Goal: Task Accomplishment & Management: Use online tool/utility

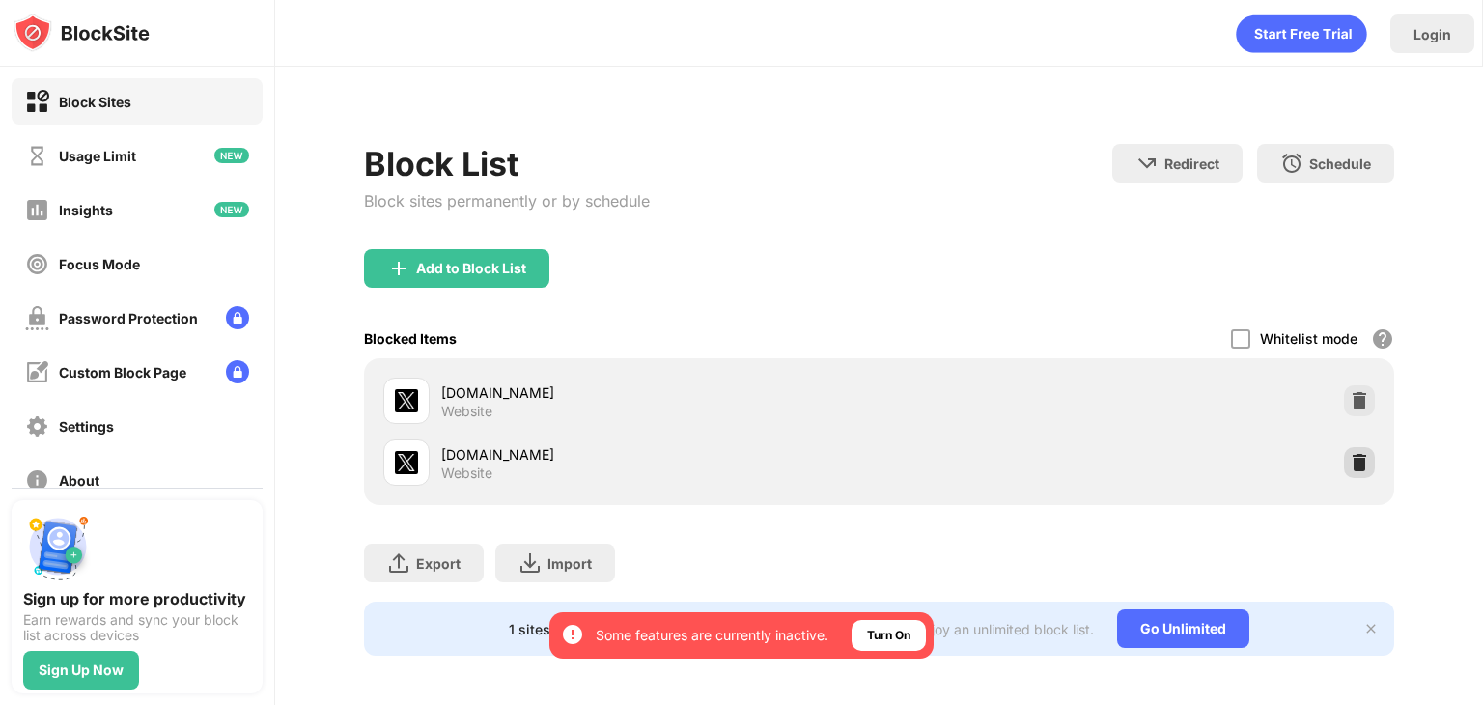
click at [1350, 459] on img at bounding box center [1359, 462] width 19 height 19
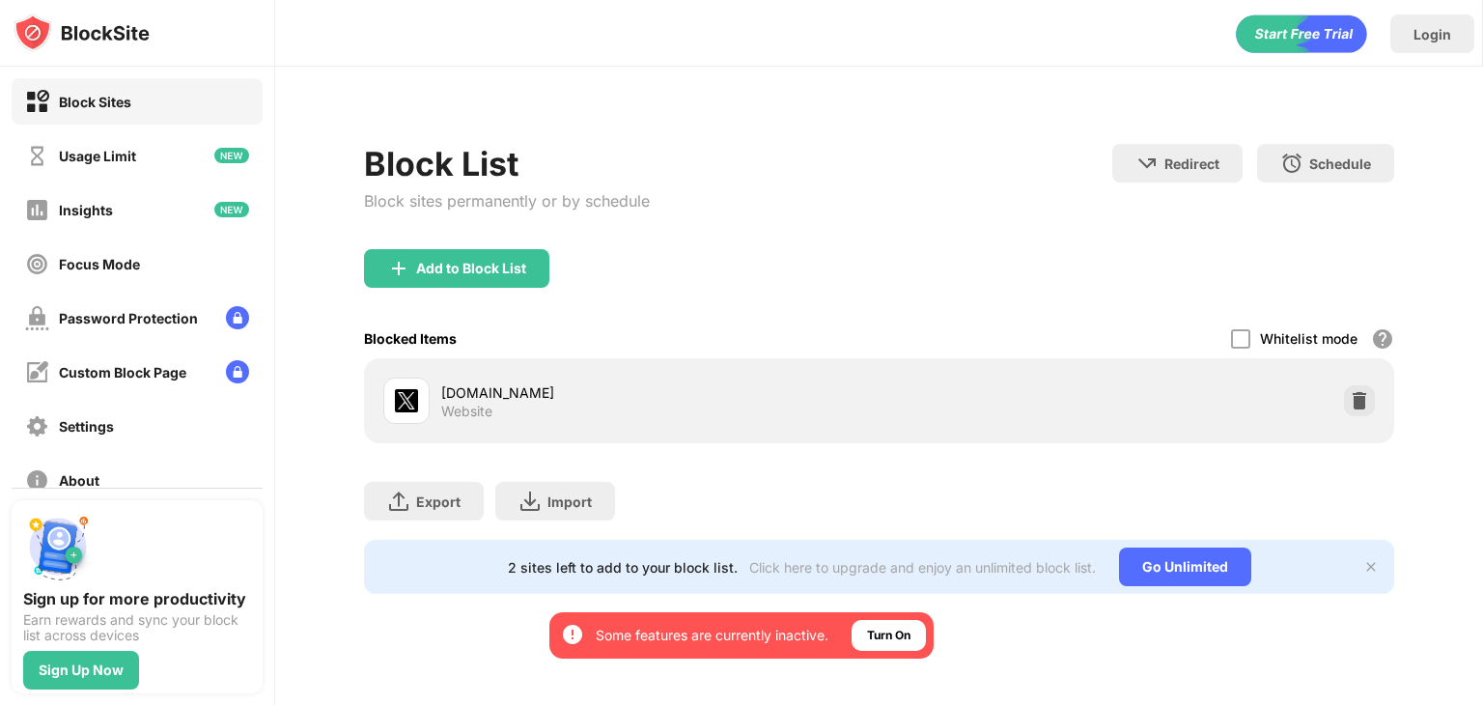
click at [518, 266] on div "Add to Block List" at bounding box center [471, 268] width 110 height 15
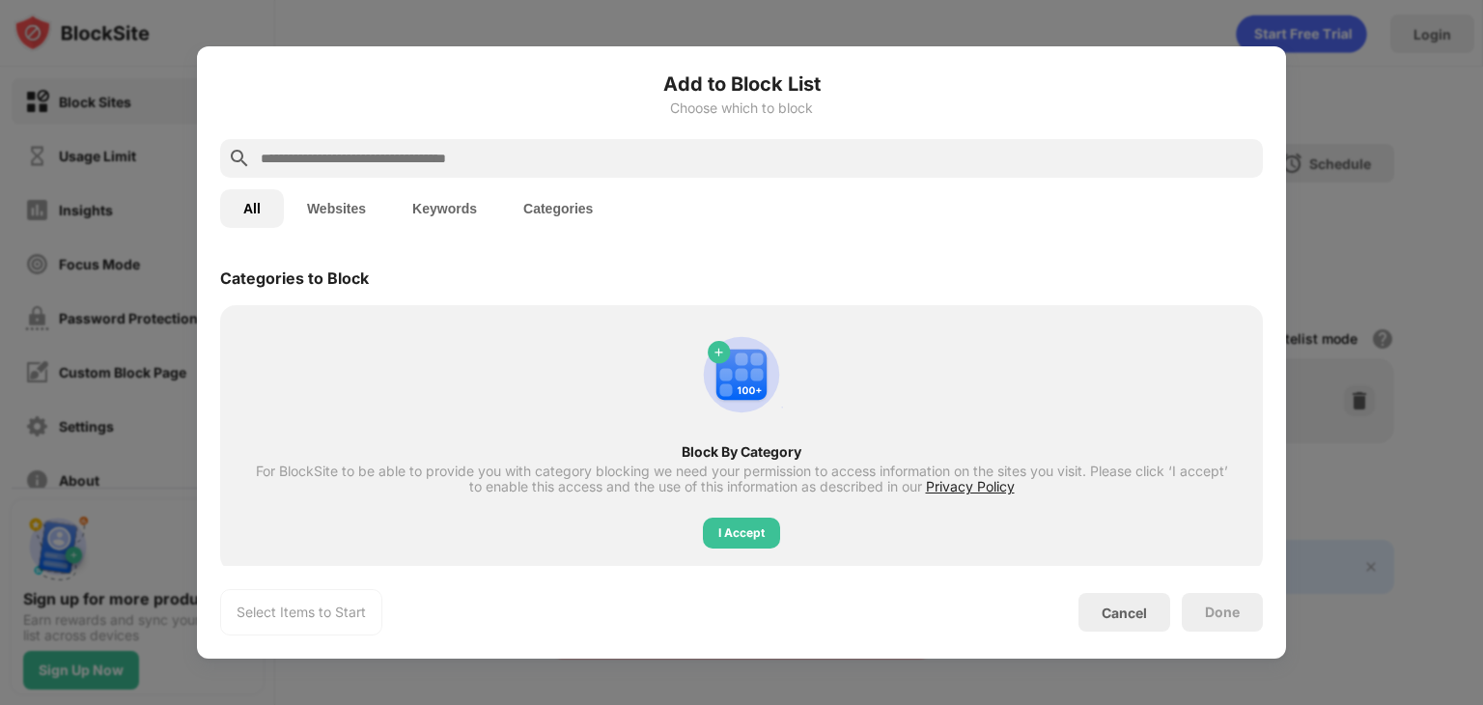
click at [718, 149] on input "text" at bounding box center [757, 158] width 996 height 23
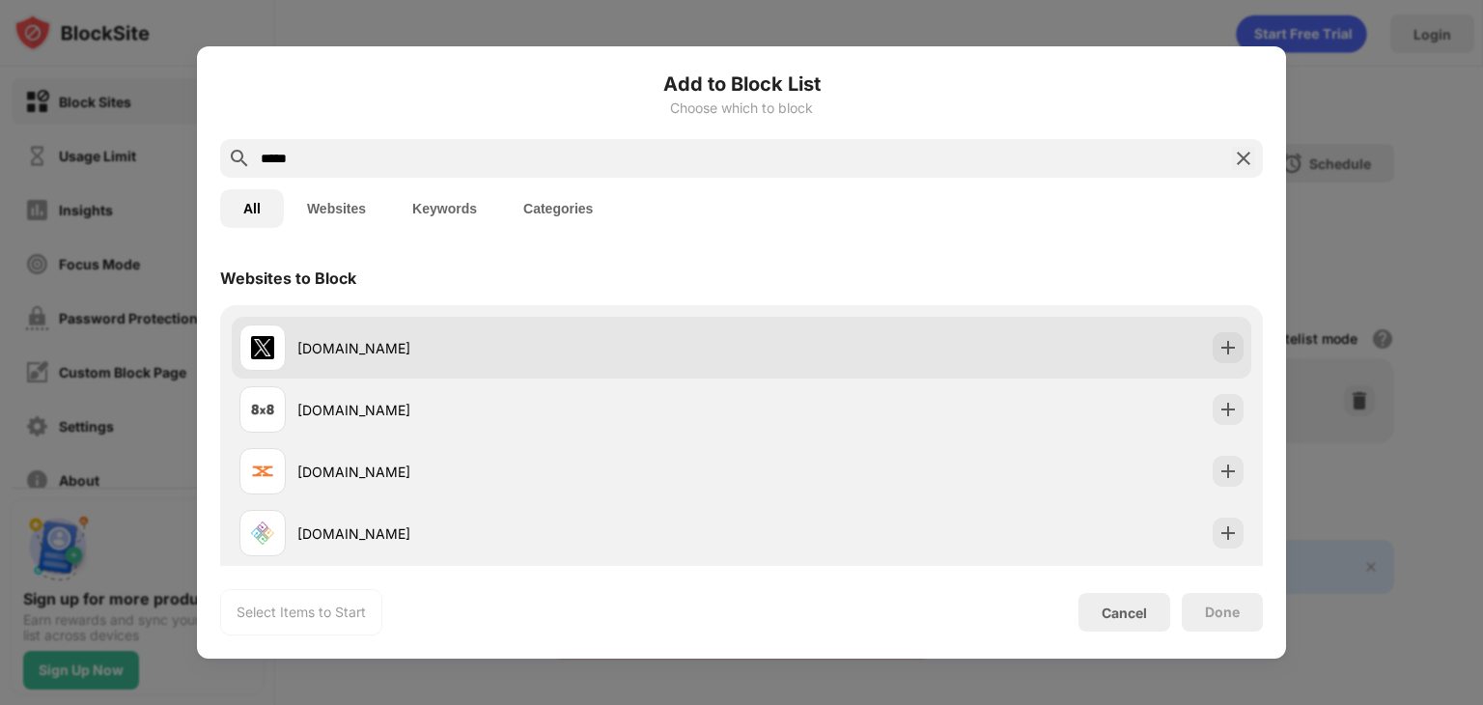
type input "*****"
click at [378, 318] on div "[DOMAIN_NAME]" at bounding box center [741, 348] width 1019 height 62
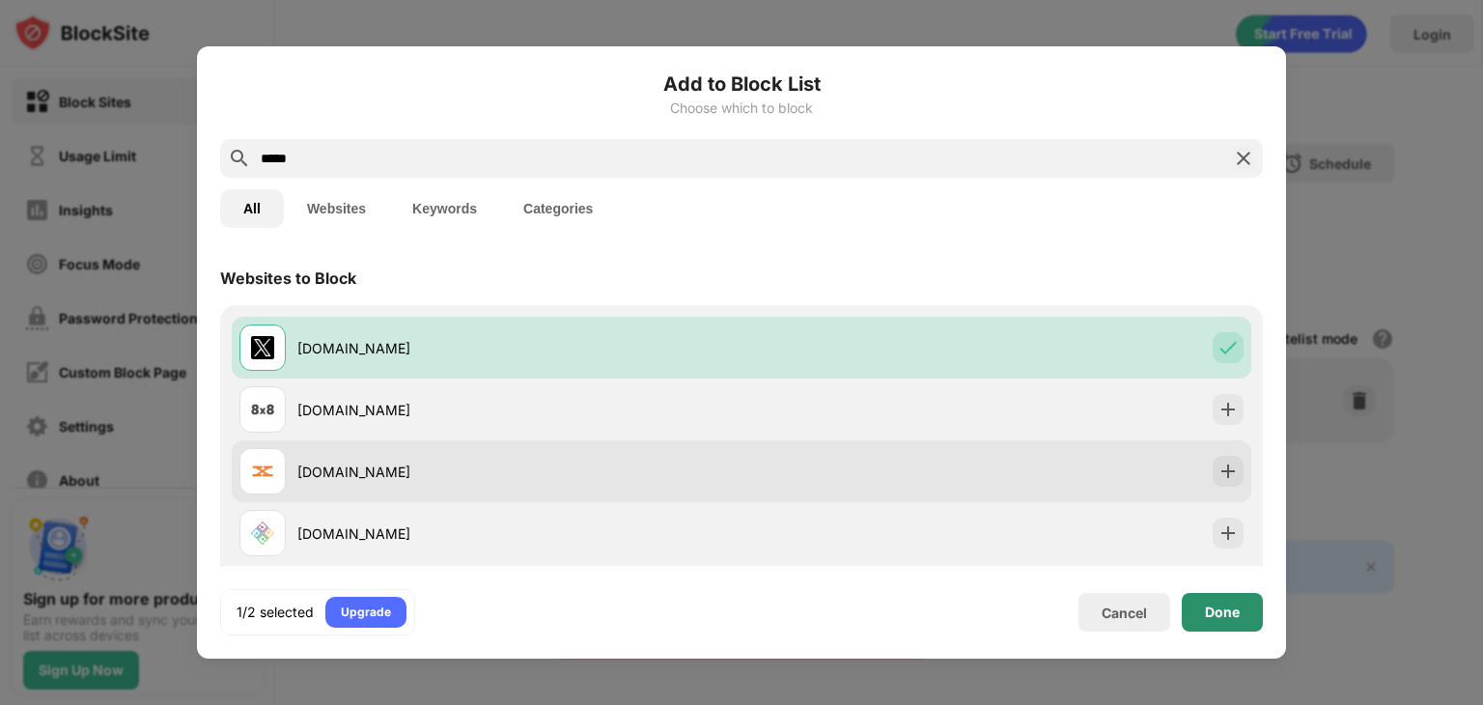
click at [1227, 610] on div "Done" at bounding box center [1222, 611] width 35 height 15
